Goal: Transaction & Acquisition: Purchase product/service

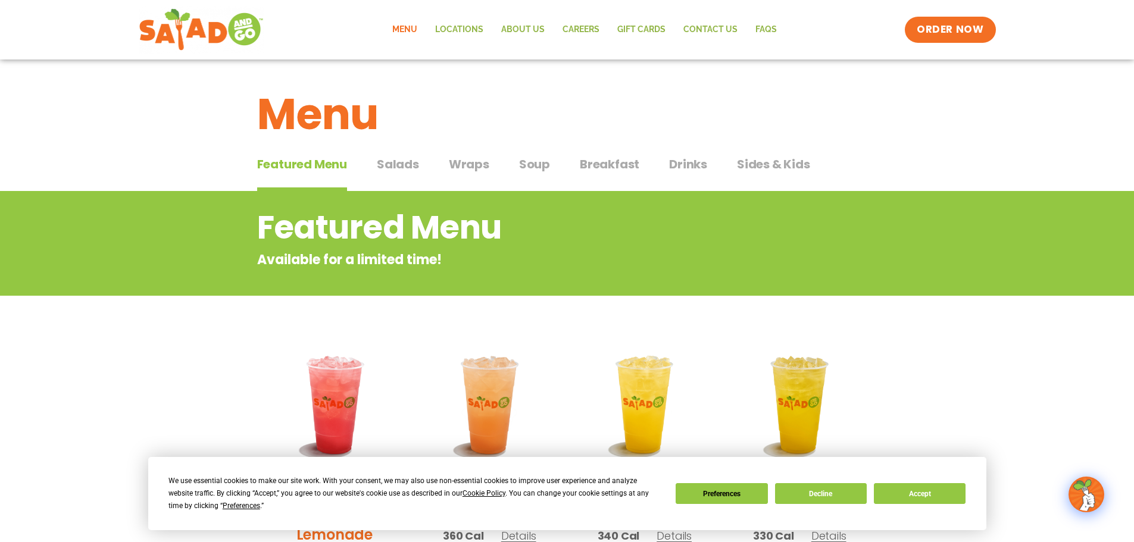
click at [473, 166] on span "Wraps" at bounding box center [469, 164] width 40 height 18
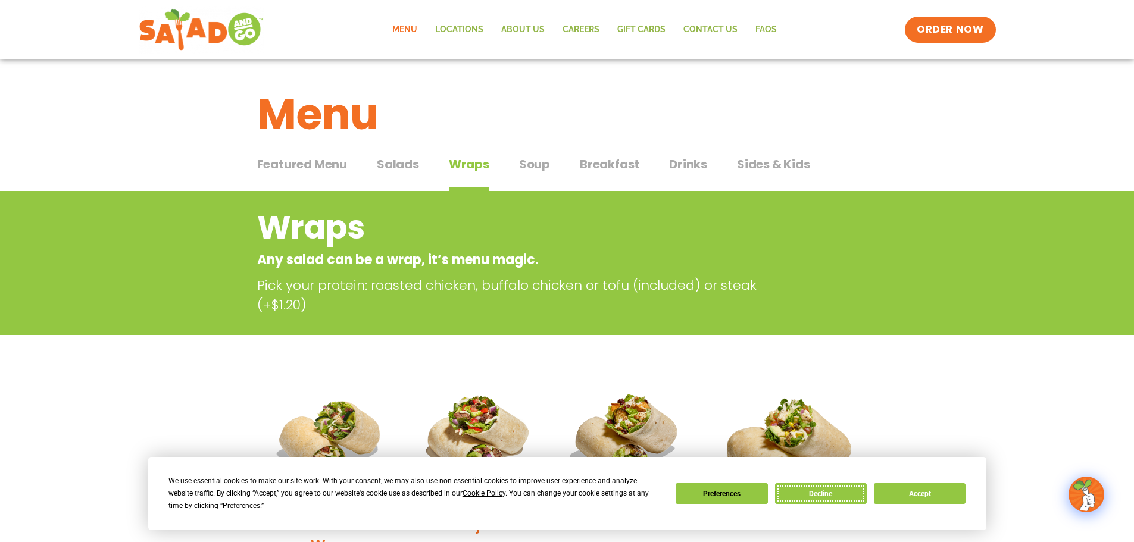
click at [808, 312] on button "Decline" at bounding box center [821, 493] width 92 height 21
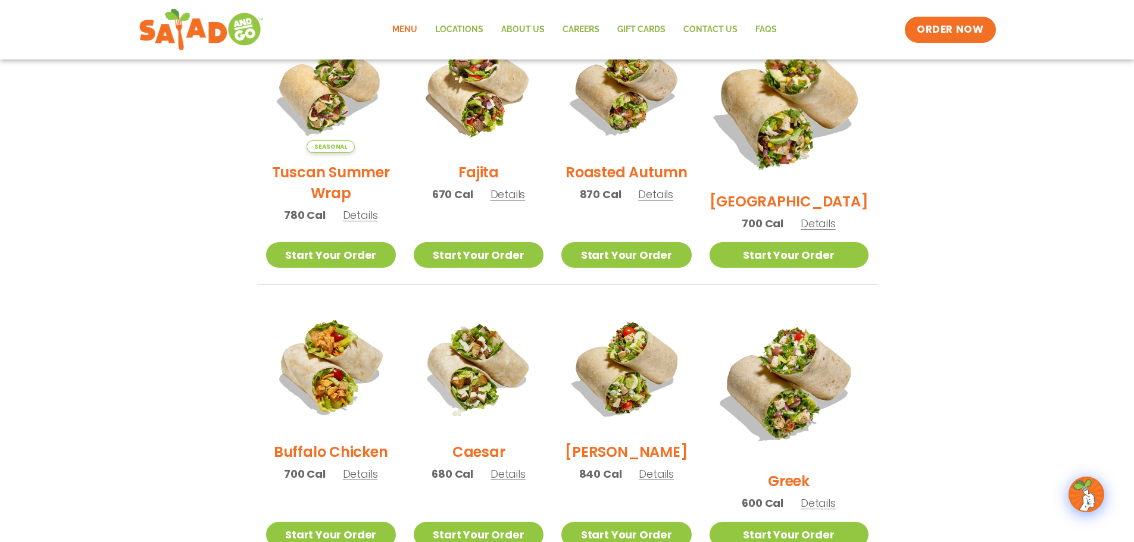
scroll to position [357, 0]
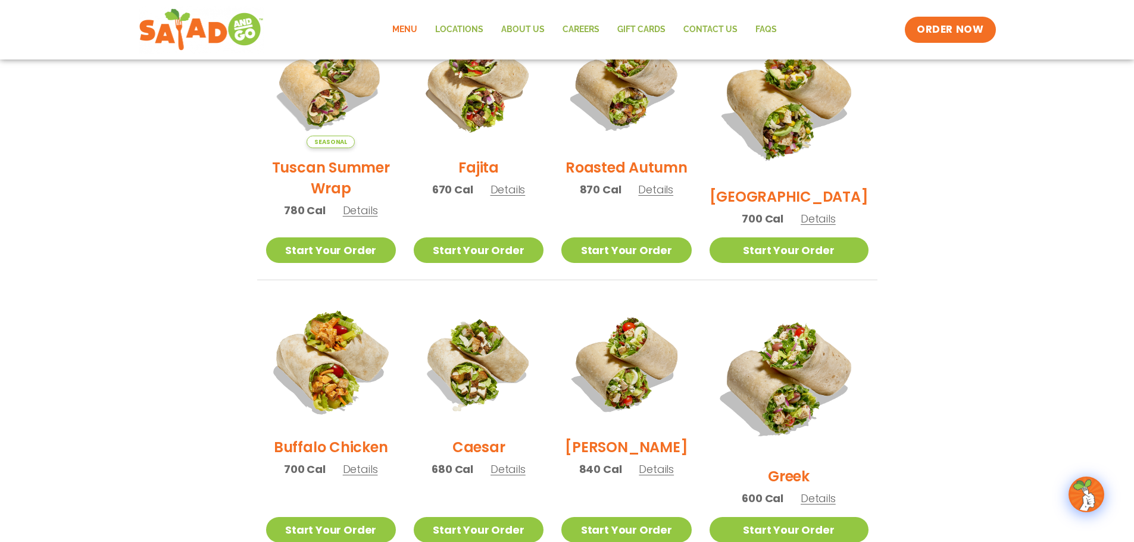
click at [317, 312] on img at bounding box center [330, 363] width 152 height 152
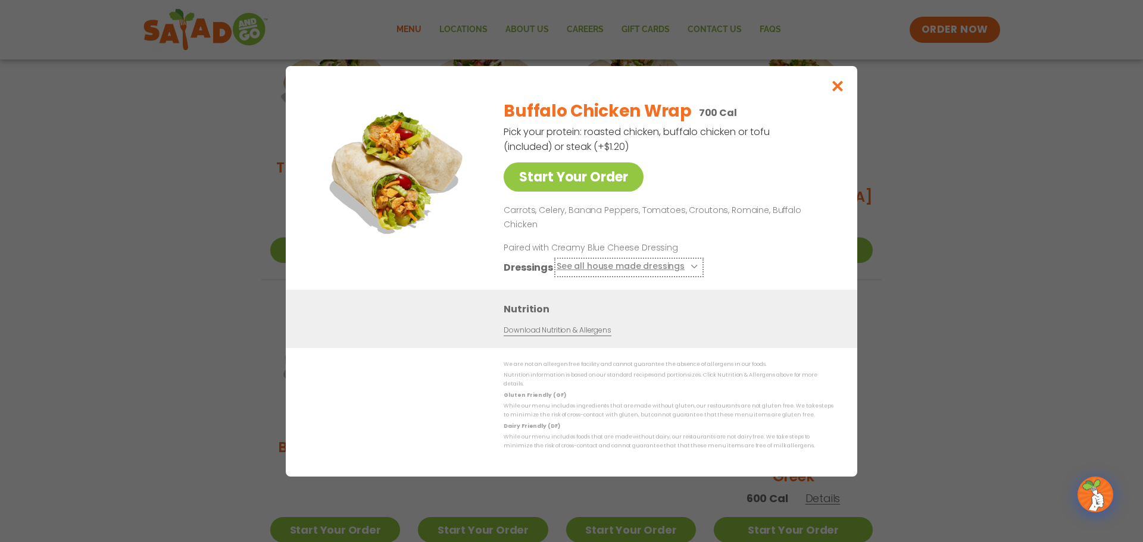
click at [690, 264] on icon at bounding box center [692, 266] width 5 height 5
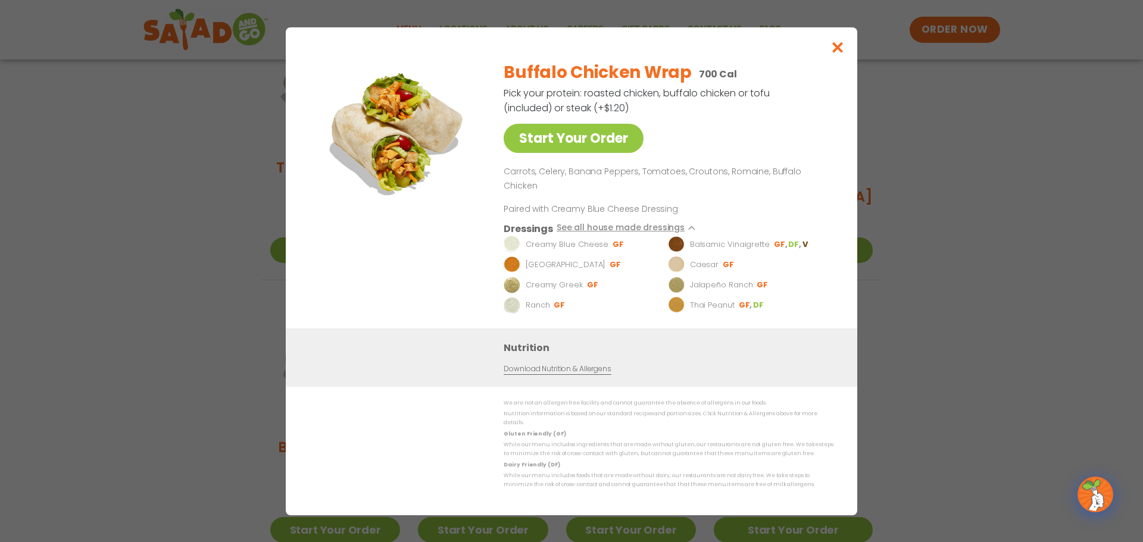
click at [535, 301] on p "Ranch" at bounding box center [538, 305] width 24 height 12
click at [504, 302] on img at bounding box center [512, 304] width 17 height 17
click at [825, 54] on icon "Close modal" at bounding box center [837, 47] width 15 height 13
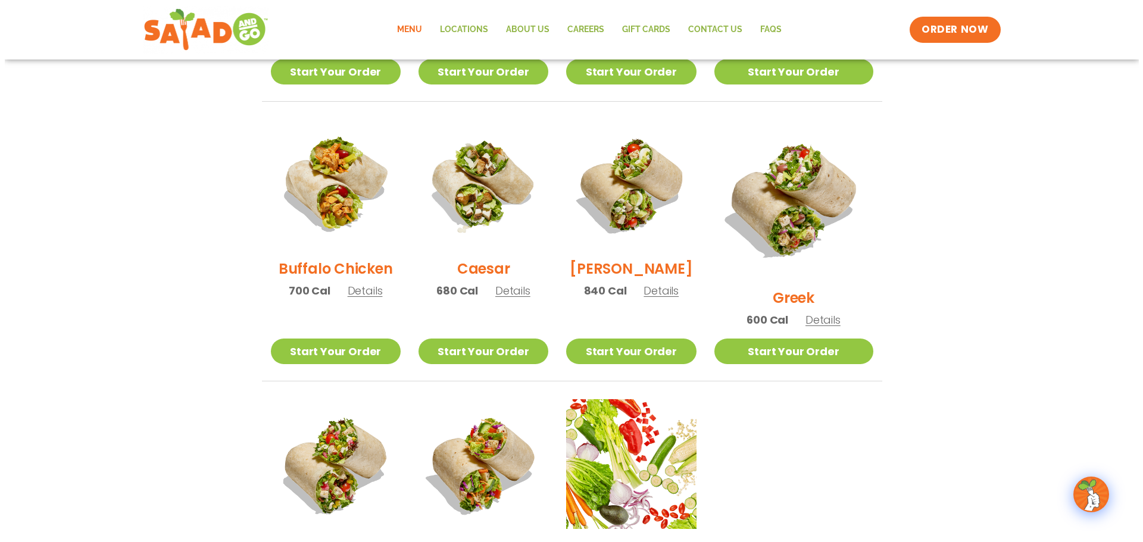
scroll to position [655, 0]
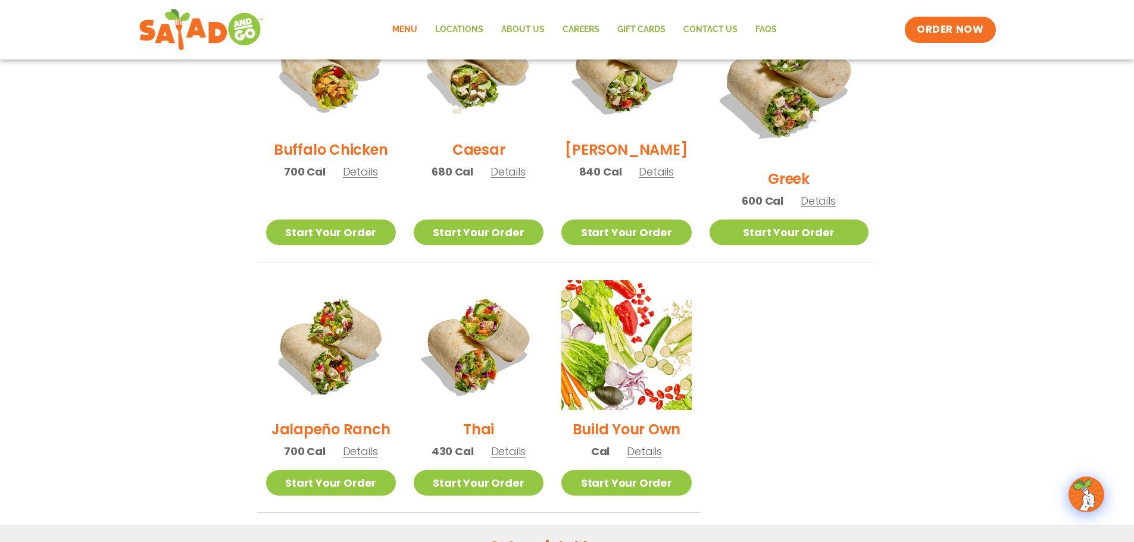
click at [325, 312] on img at bounding box center [331, 345] width 130 height 130
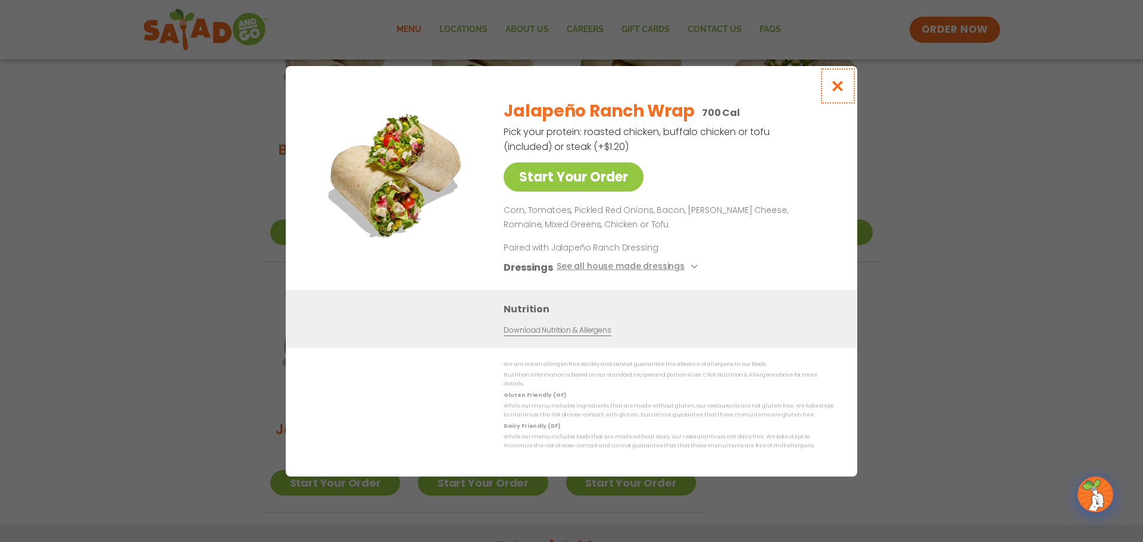
click at [825, 86] on icon "Close modal" at bounding box center [837, 86] width 15 height 13
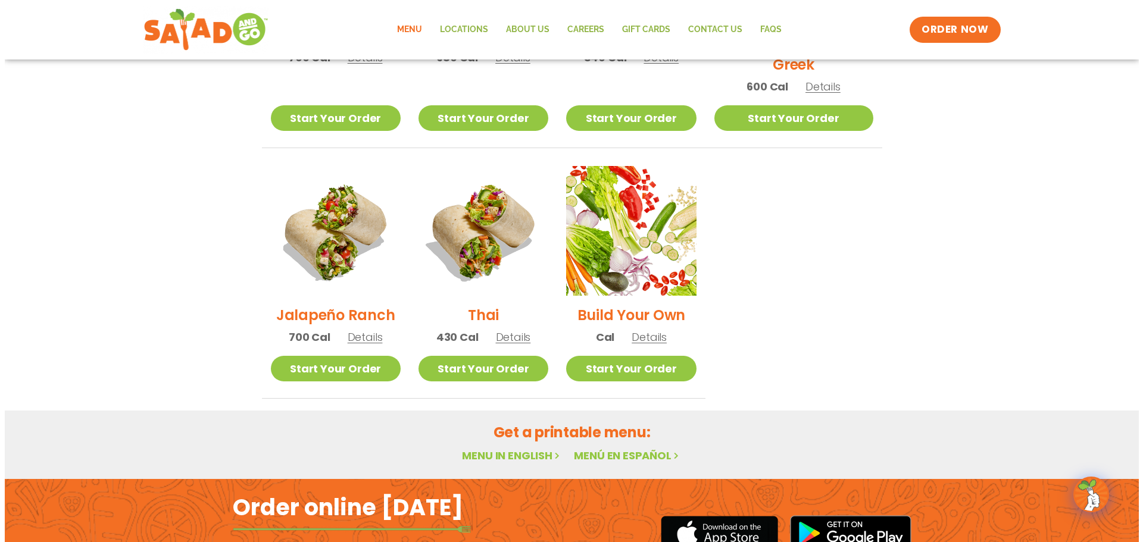
scroll to position [789, 0]
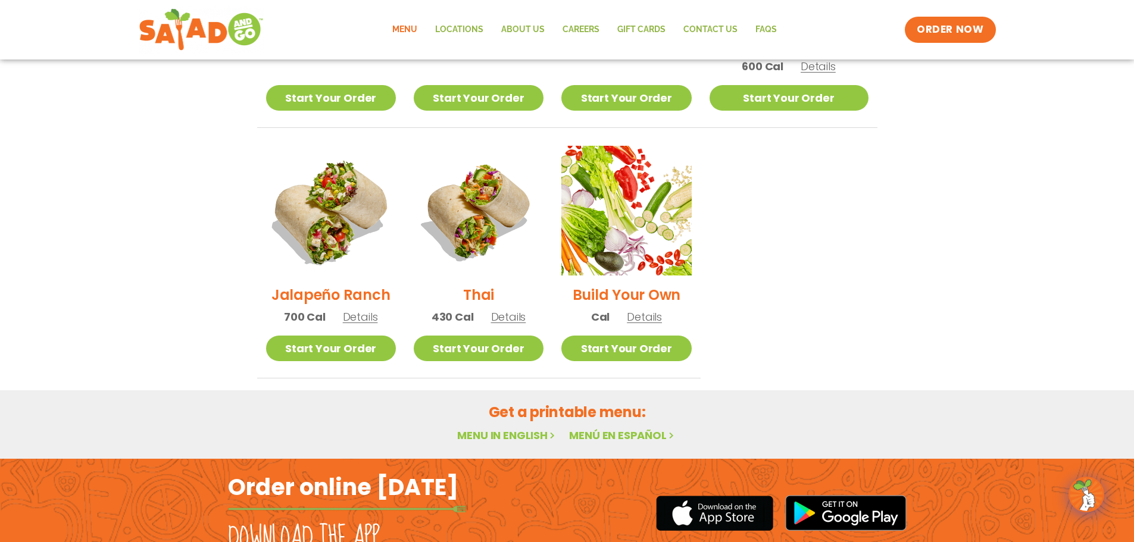
click at [324, 221] on img at bounding box center [330, 211] width 152 height 152
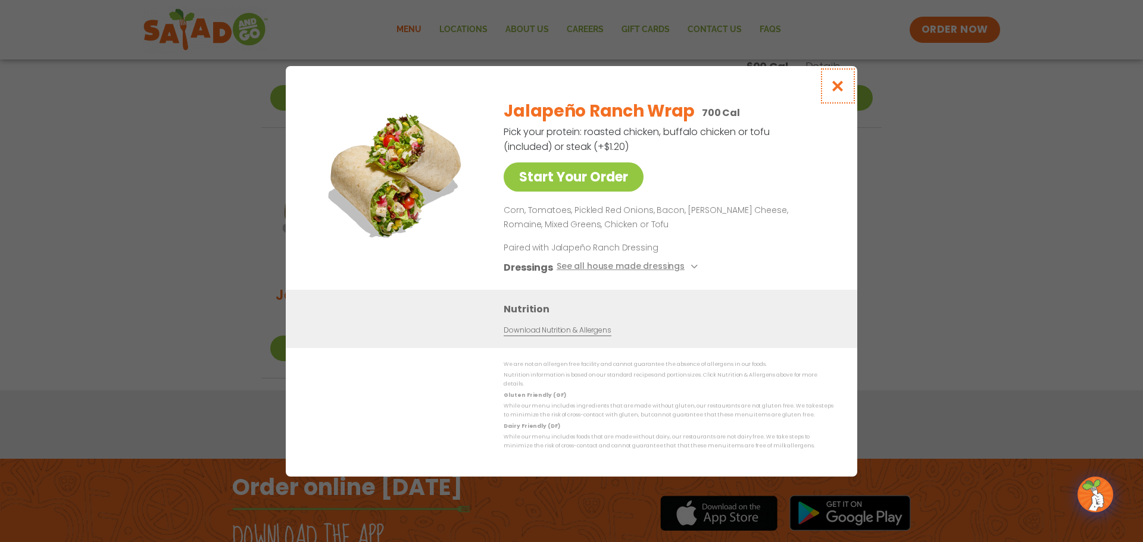
click at [825, 88] on icon "Close modal" at bounding box center [837, 86] width 15 height 13
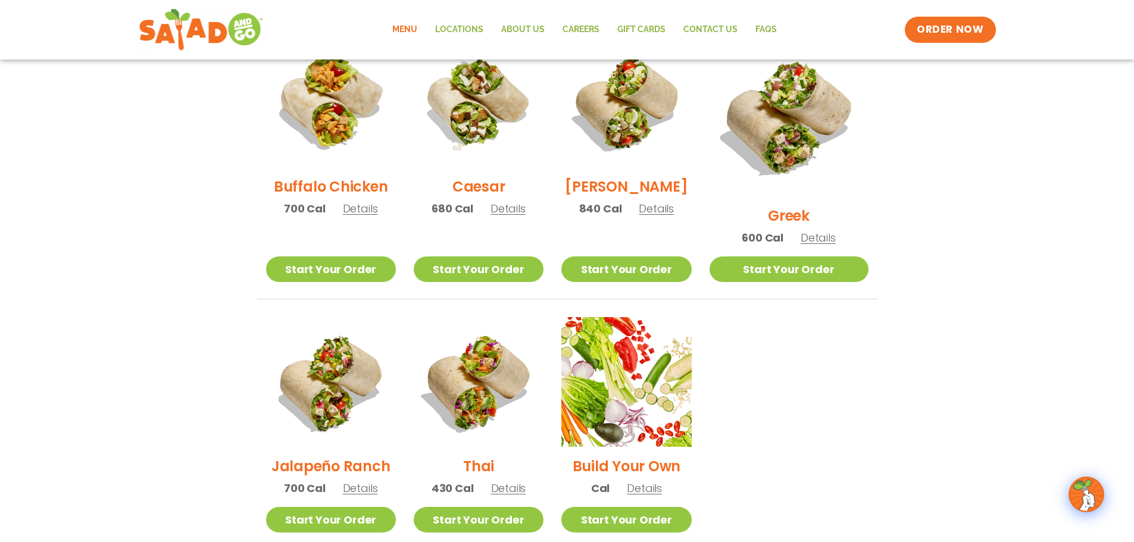
scroll to position [611, 0]
